Goal: Find specific page/section: Find specific page/section

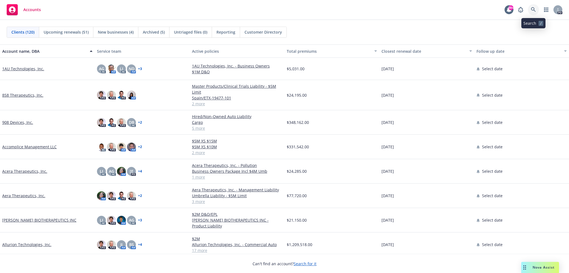
click at [533, 9] on icon at bounding box center [533, 9] width 5 height 5
click at [534, 9] on icon at bounding box center [533, 9] width 5 height 5
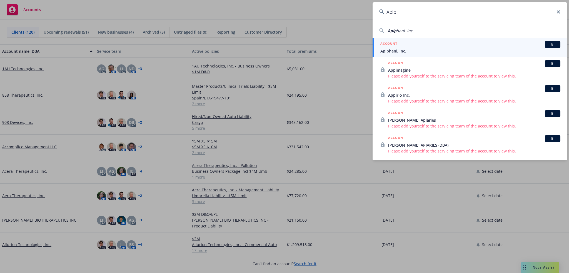
click at [401, 30] on span "hani, Inc." at bounding box center [405, 30] width 17 height 5
type input "Apiphani, Inc."
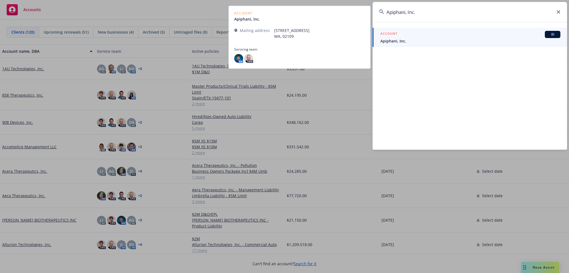
click at [396, 40] on span "Apiphani, Inc." at bounding box center [471, 41] width 180 height 6
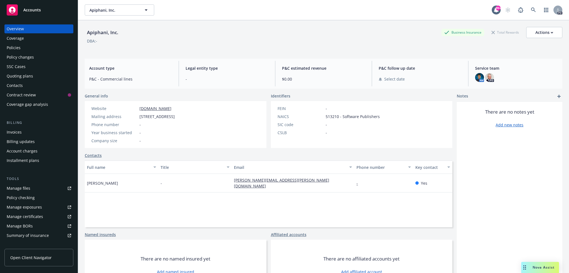
click at [15, 51] on div "Policies" at bounding box center [14, 47] width 14 height 9
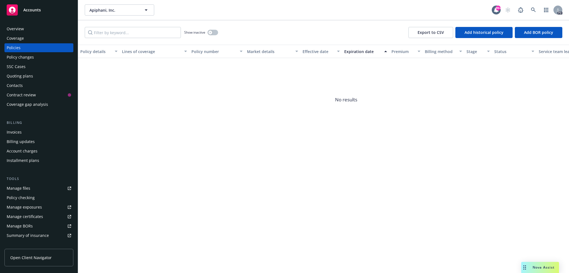
click at [15, 31] on div "Overview" at bounding box center [15, 28] width 17 height 9
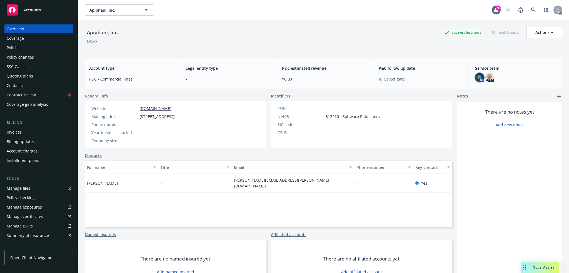
click at [479, 76] on img at bounding box center [479, 77] width 9 height 9
